Goal: Register for event/course

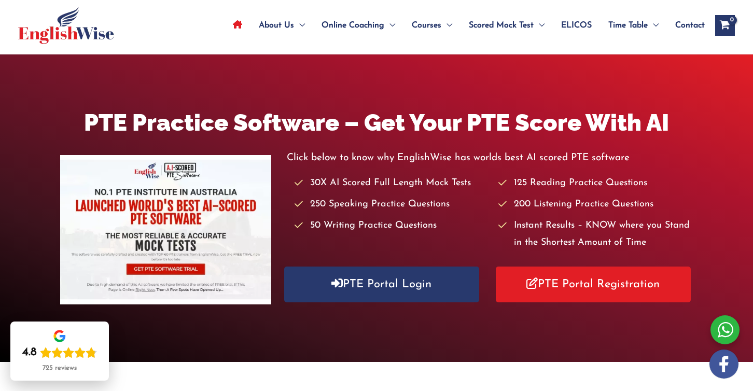
scroll to position [53, 0]
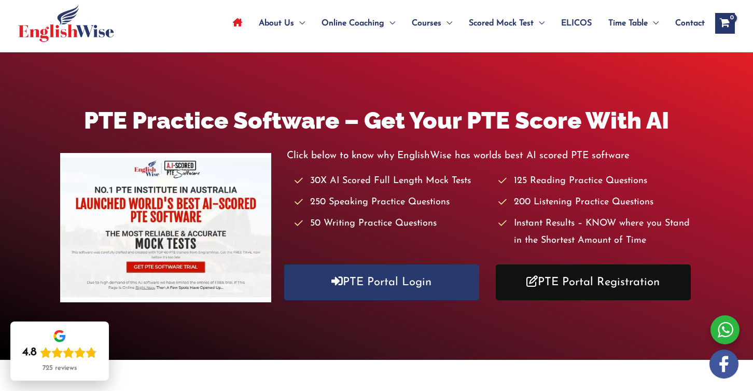
click at [571, 282] on link "PTE Portal Registration" at bounding box center [593, 282] width 195 height 36
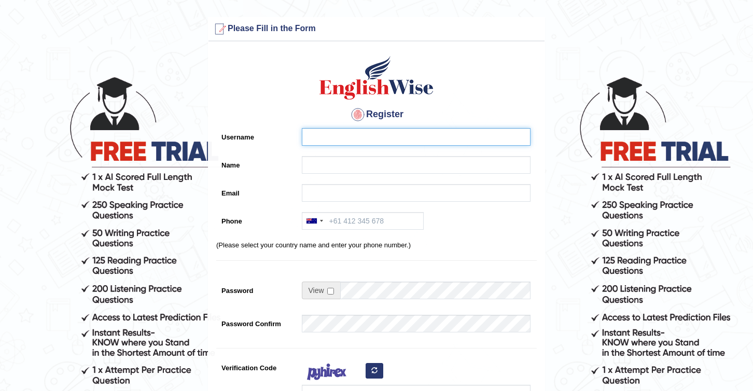
click at [323, 137] on input "Username" at bounding box center [416, 137] width 229 height 18
type input "Ozgur"
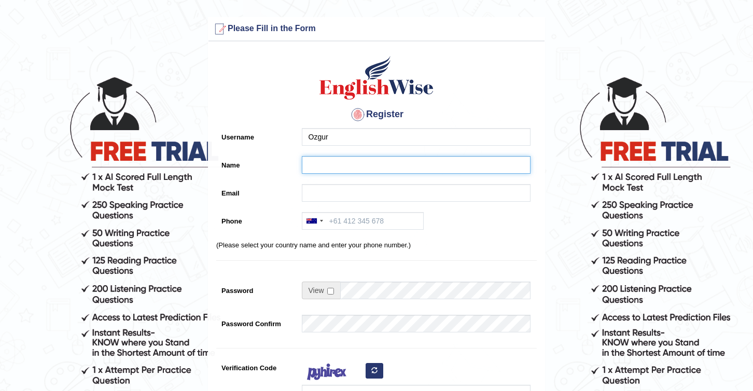
click at [380, 160] on input "Name" at bounding box center [416, 165] width 229 height 18
type input "Ozgur"
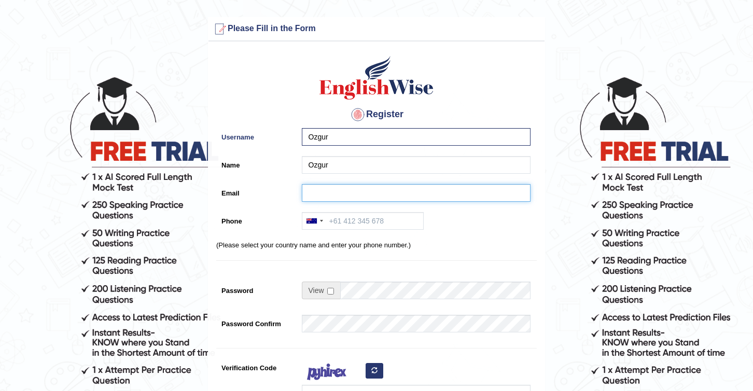
click at [321, 193] on input "Email" at bounding box center [416, 193] width 229 height 18
type input "o.ozgursoylu@gmail.com"
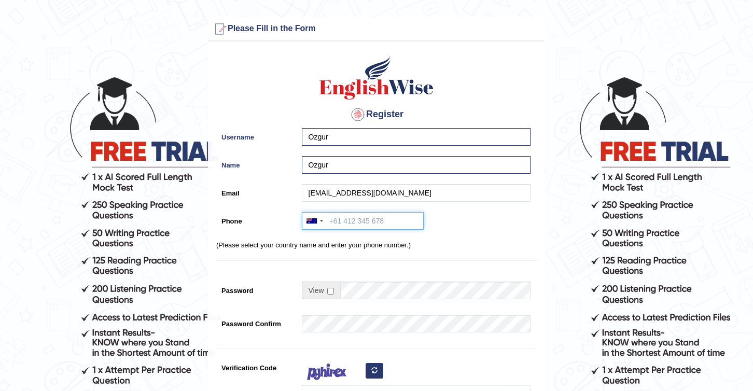
click at [359, 222] on input "Phone" at bounding box center [363, 221] width 122 height 18
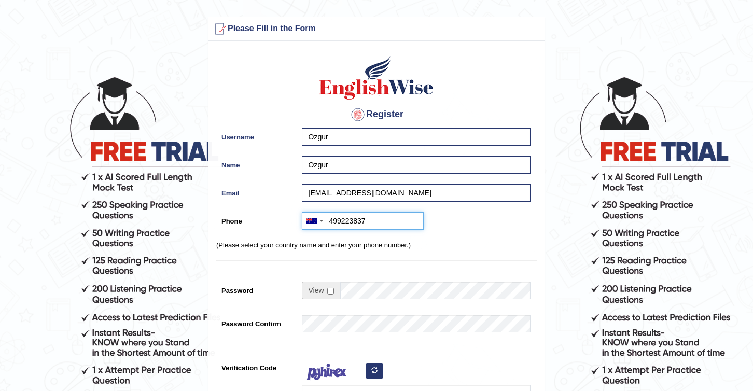
type input "499223837"
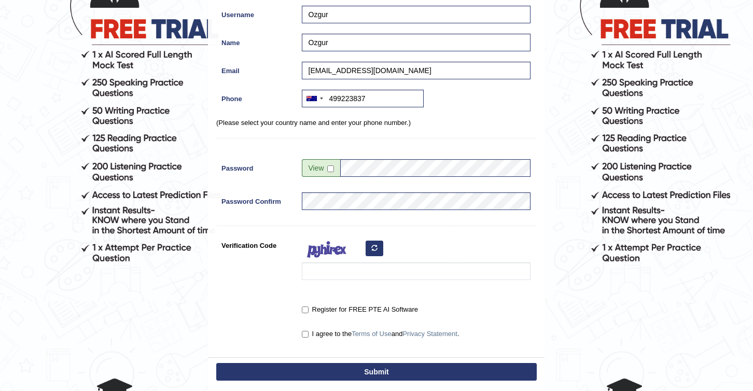
scroll to position [125, 0]
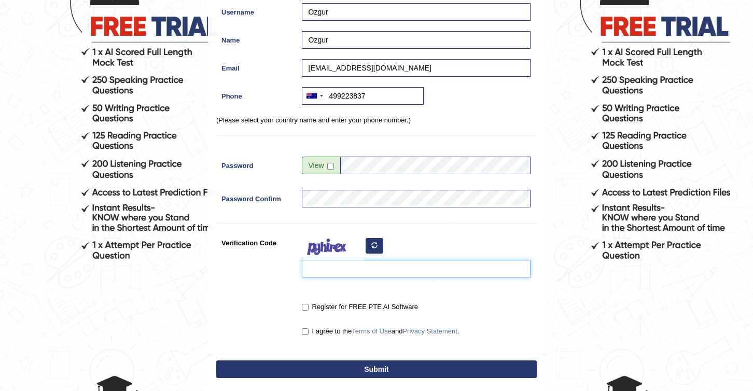
click at [321, 269] on input "Verification Code" at bounding box center [416, 269] width 229 height 18
type input "lehoua"
click at [304, 306] on input "Register for FREE PTE AI Software" at bounding box center [305, 307] width 7 height 7
checkbox input "true"
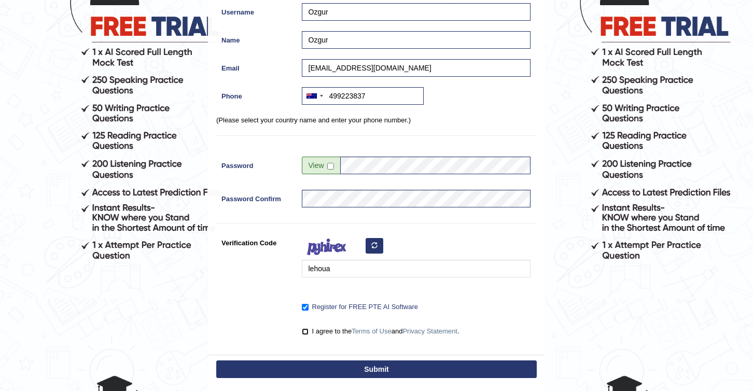
click at [307, 331] on input "I agree to the Terms of Use and Privacy Statement ." at bounding box center [305, 331] width 7 height 7
checkbox input "true"
click at [367, 369] on button "Submit" at bounding box center [376, 369] width 321 height 18
type input "+61499223837"
click at [340, 41] on input "Ozgur" at bounding box center [416, 40] width 229 height 18
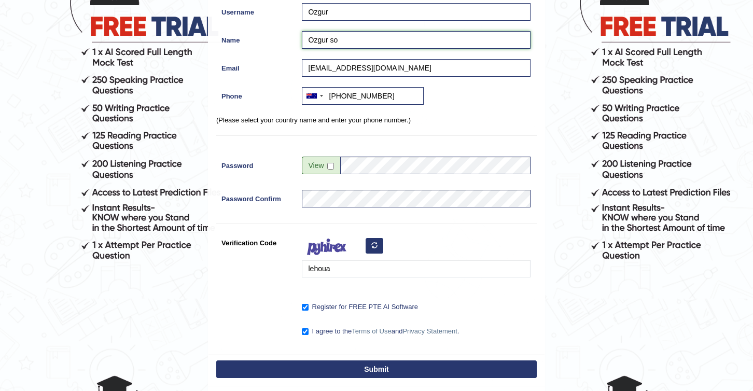
type input "Ozgur s"
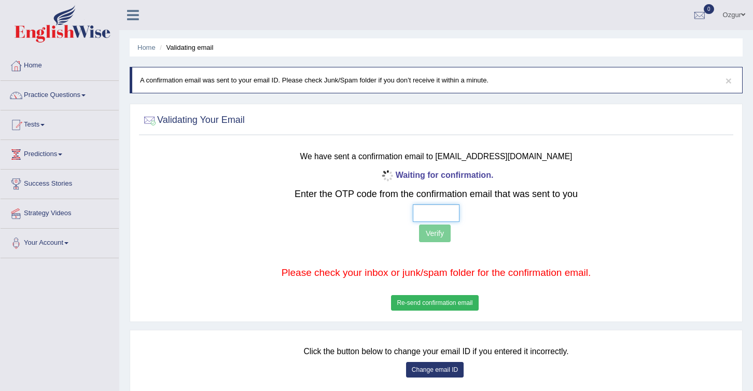
click at [424, 221] on input "text" at bounding box center [436, 213] width 47 height 18
type input "9 0 7 2"
click at [431, 234] on button "Verify" at bounding box center [435, 234] width 32 height 18
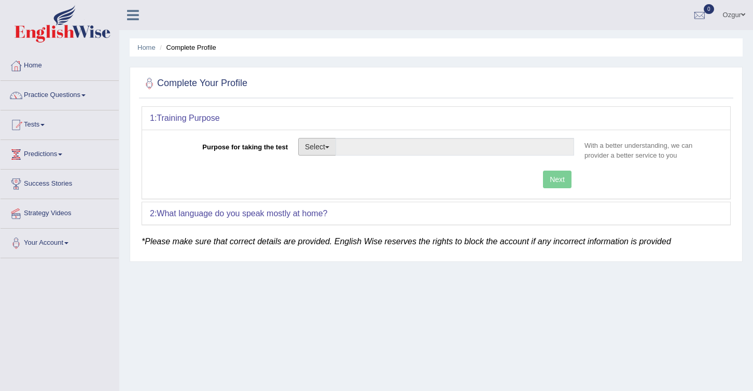
click at [324, 149] on button "Select" at bounding box center [317, 147] width 38 height 18
click at [342, 183] on link "Permanent Residency" at bounding box center [345, 182] width 92 height 13
type input "Permanent Residency"
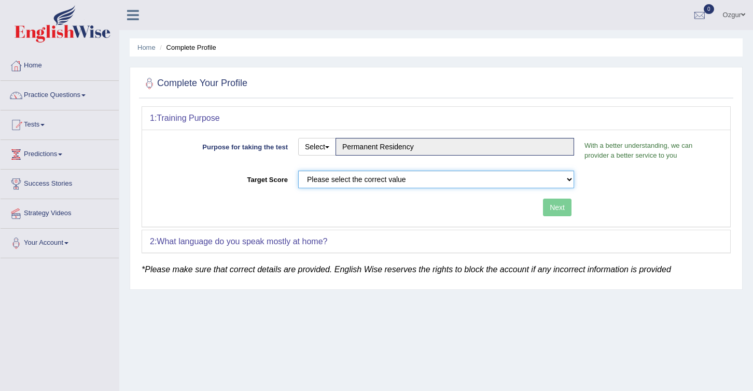
click at [395, 176] on select "Please select the correct value 50 (6 bands) 58 (6.5 bands) 65 (7 bands) 79 (8 …" at bounding box center [436, 180] width 276 height 18
select select "79"
click at [564, 210] on button "Next" at bounding box center [557, 208] width 29 height 18
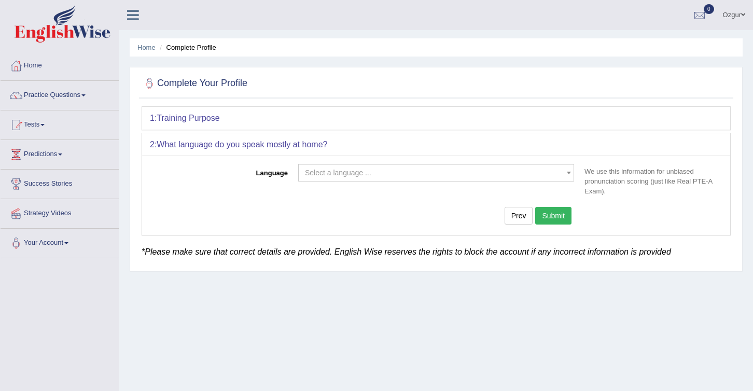
click at [348, 173] on span "Select a language ..." at bounding box center [338, 173] width 66 height 8
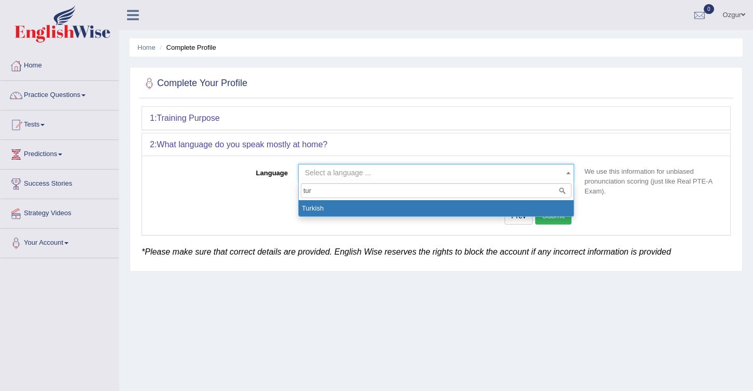
type input "tur"
select select "Turkish"
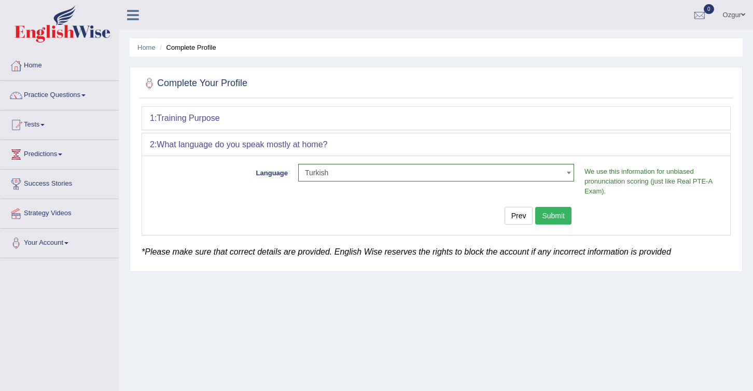
click at [562, 217] on button "Submit" at bounding box center [553, 216] width 36 height 18
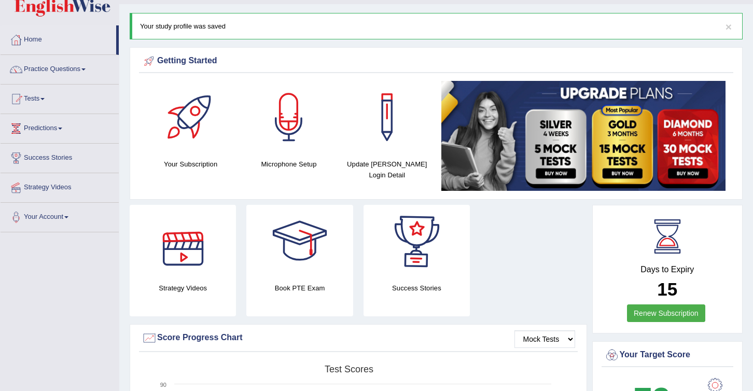
scroll to position [14, 0]
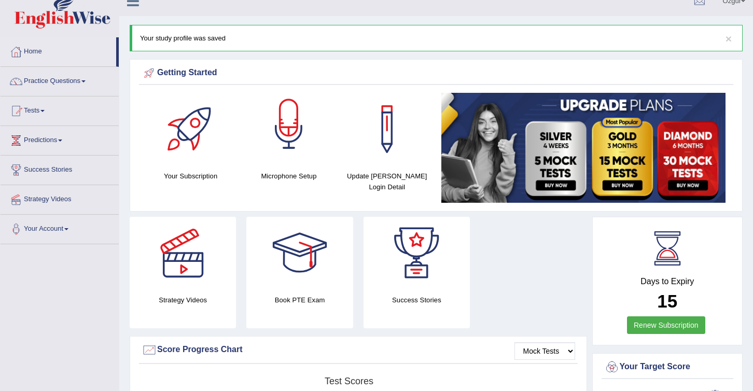
click at [306, 131] on div at bounding box center [289, 129] width 73 height 73
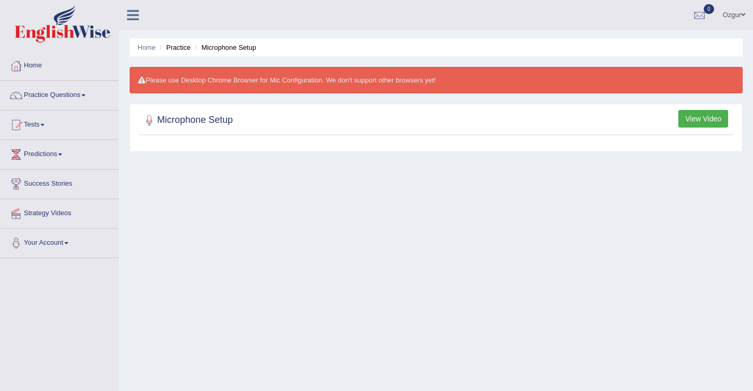
click at [700, 123] on button "View Video" at bounding box center [703, 119] width 50 height 18
click at [41, 124] on link "Tests" at bounding box center [60, 123] width 118 height 26
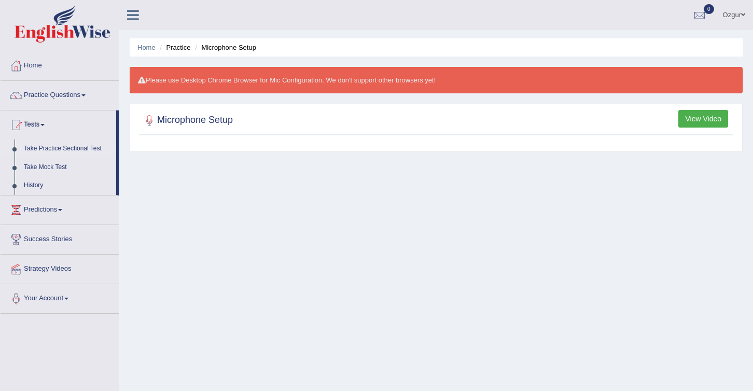
click at [56, 148] on link "Take Practice Sectional Test" at bounding box center [67, 149] width 97 height 19
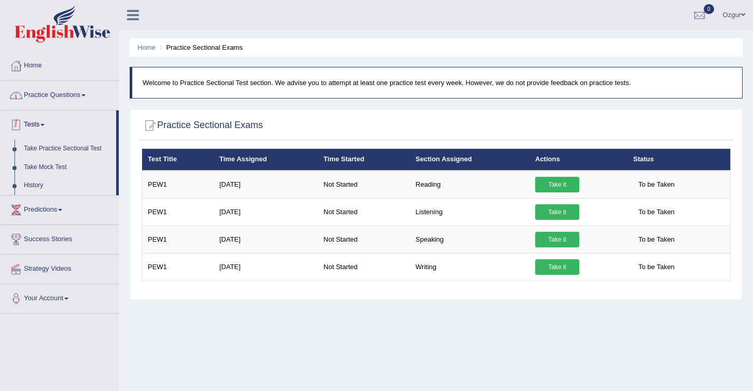
click at [51, 100] on link "Practice Questions" at bounding box center [60, 94] width 118 height 26
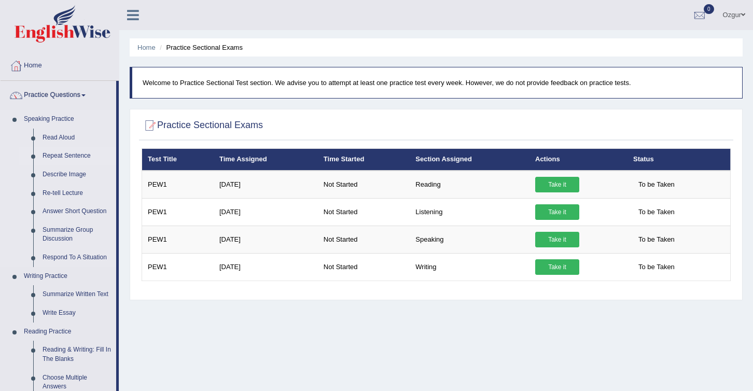
click at [61, 155] on link "Repeat Sentence" at bounding box center [77, 156] width 78 height 19
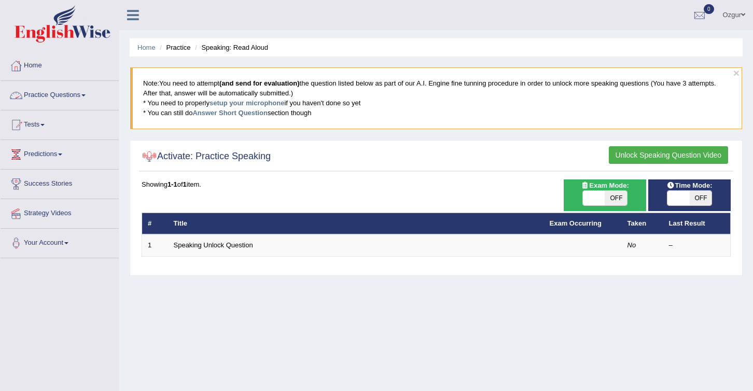
click at [61, 90] on link "Practice Questions" at bounding box center [60, 94] width 118 height 26
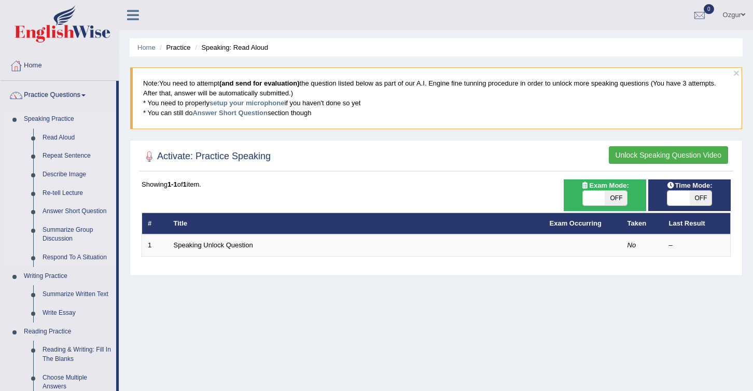
click at [64, 156] on link "Repeat Sentence" at bounding box center [77, 156] width 78 height 19
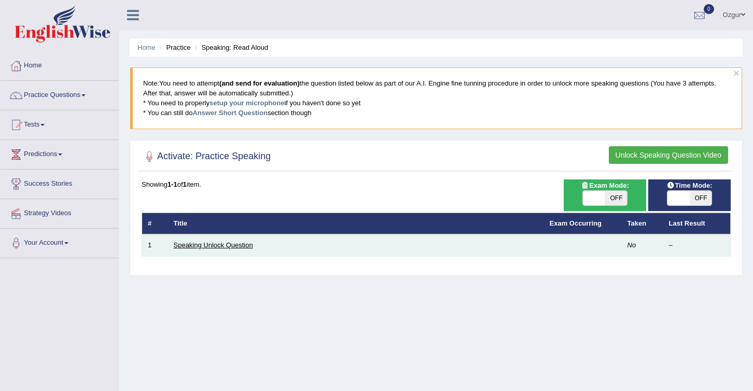
click at [208, 246] on link "Speaking Unlock Question" at bounding box center [213, 245] width 79 height 8
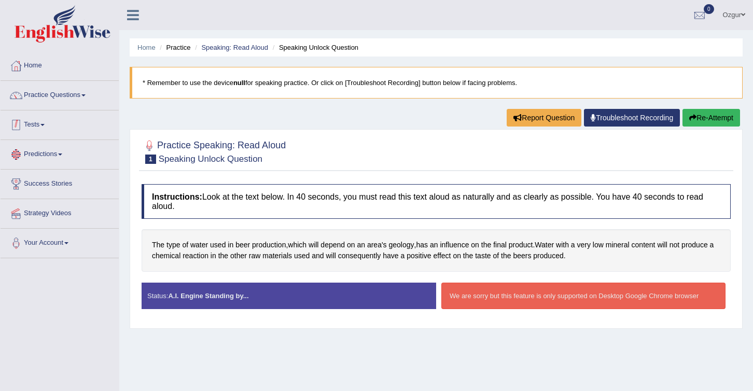
click at [45, 127] on link "Tests" at bounding box center [60, 123] width 118 height 26
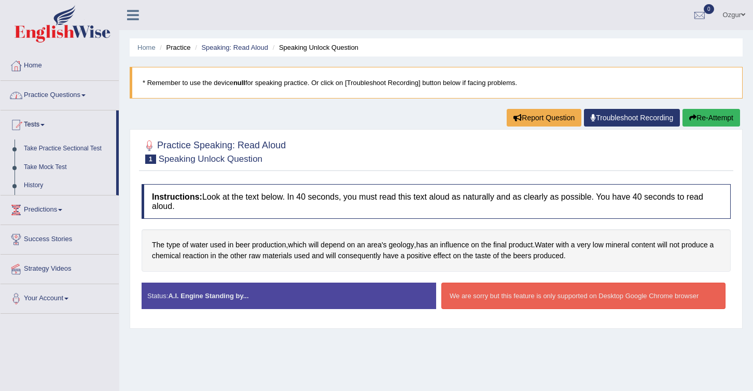
click at [57, 96] on link "Practice Questions" at bounding box center [60, 94] width 118 height 26
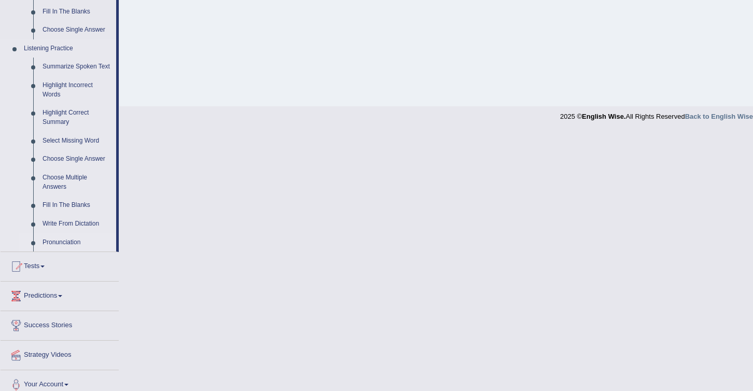
scroll to position [343, 0]
